Goal: Find specific page/section: Find specific page/section

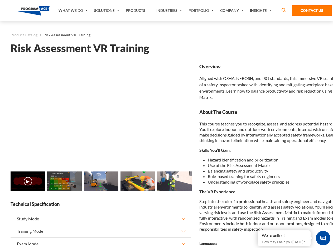
click at [107, 11] on link "Solutions" at bounding box center [107, 10] width 32 height 21
click at [0, 0] on div "AI & Computer Vision Solutions Computer Vision Quality Control AI tools for fas…" at bounding box center [0, 0] width 0 height 0
click at [0, 0] on div "AI & Computer Vision Solutions Virtual Training Solutions Virtual Tour Solution…" at bounding box center [0, 0] width 0 height 0
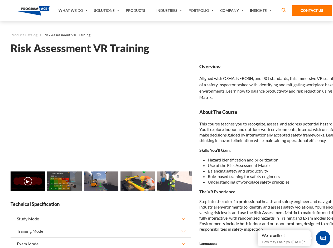
click at [0, 0] on div "AI & Computer Vision Solutions Virtual Training Solutions Virtual Tour Solution…" at bounding box center [0, 0] width 0 height 0
click at [0, 0] on div "AI & Computer Vision Solutions Computer Vision Quality Control AI tools for fas…" at bounding box center [0, 0] width 0 height 0
